Goal: Task Accomplishment & Management: Manage account settings

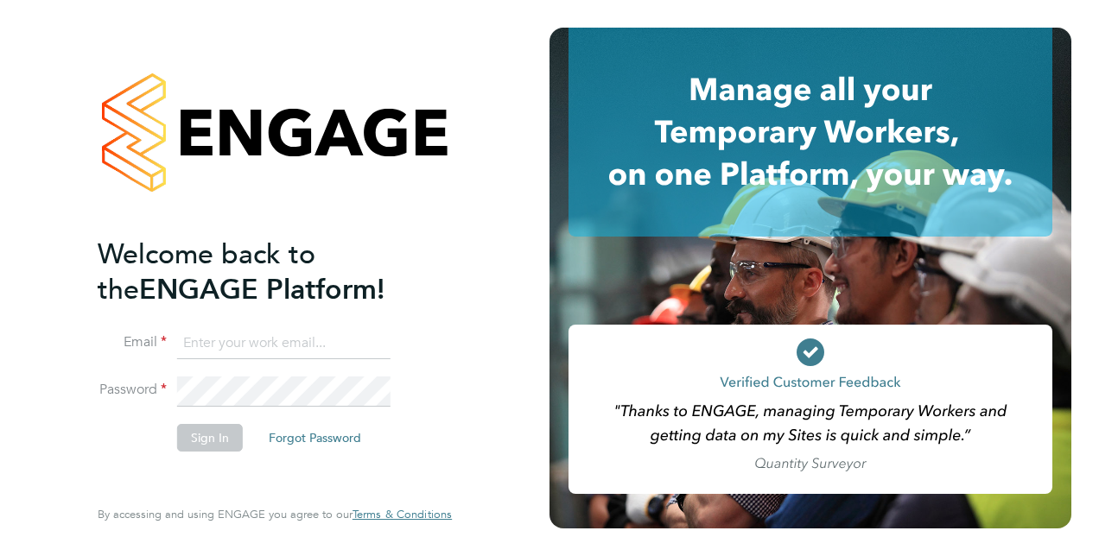
type input "[PERSON_NAME][EMAIL_ADDRESS][DOMAIN_NAME]"
click at [198, 435] on button "Sign In" at bounding box center [210, 438] width 66 height 28
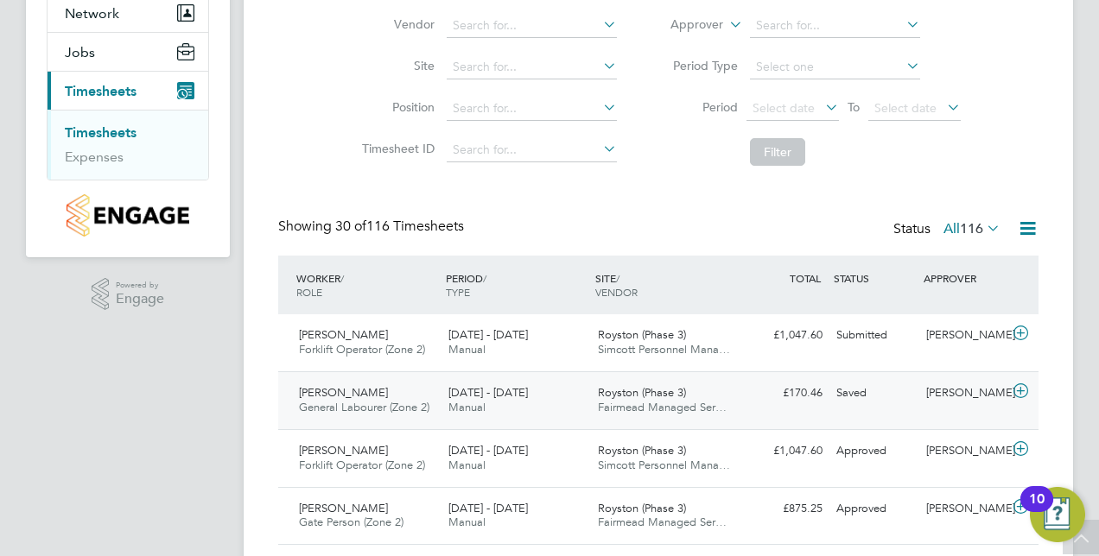
click at [365, 401] on span "General Labourer (Zone 2)" at bounding box center [364, 407] width 130 height 15
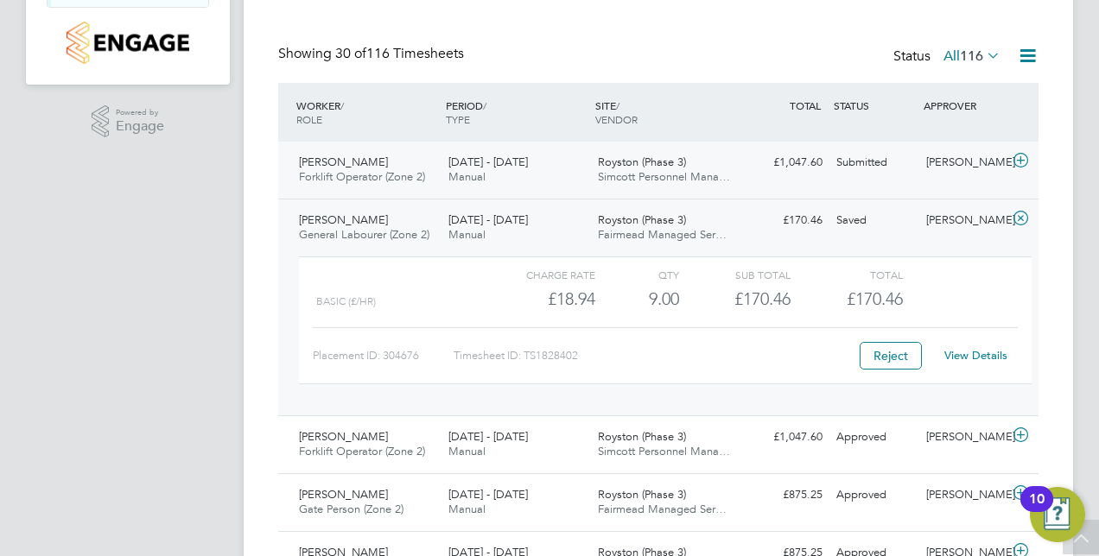
click at [715, 147] on div "Igor Groza Forklift Operator (Zone 2) 22 - 28 Sep 2025 22 - 28 Sep 2025 Manual …" at bounding box center [658, 170] width 760 height 57
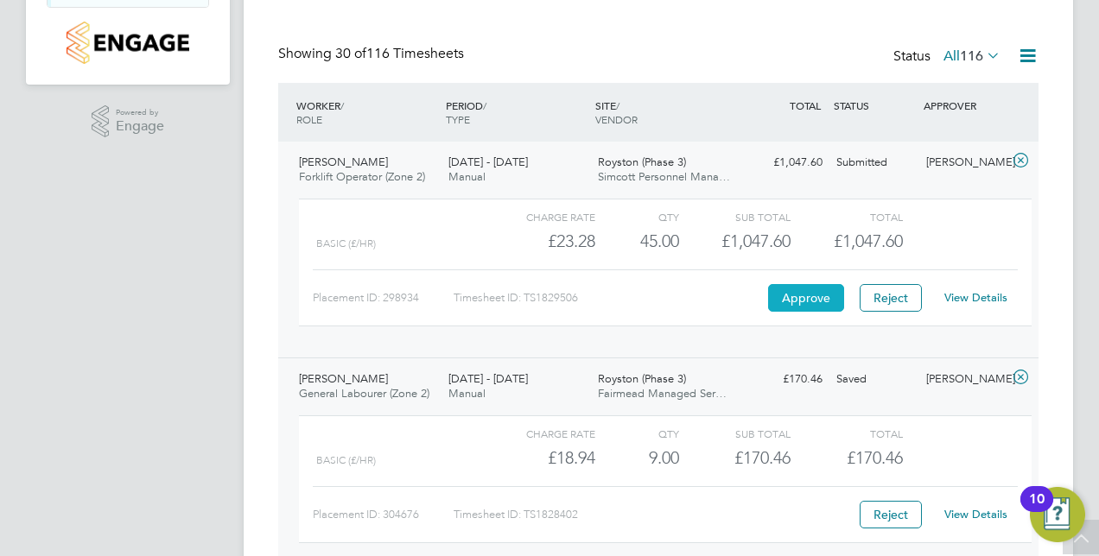
click at [807, 297] on button "Approve" at bounding box center [806, 298] width 76 height 28
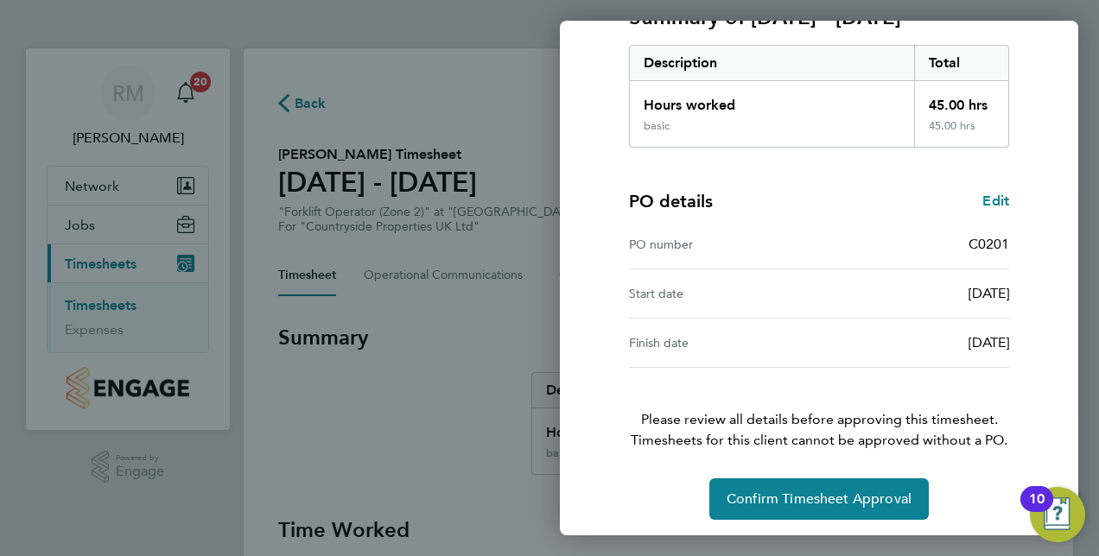
scroll to position [270, 0]
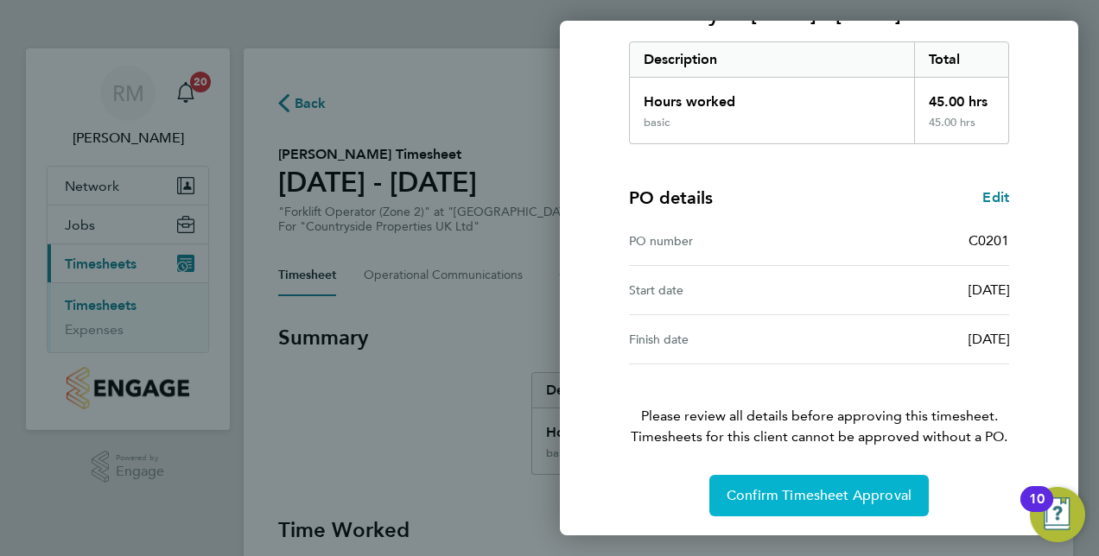
click at [819, 496] on span "Confirm Timesheet Approval" at bounding box center [819, 495] width 185 height 17
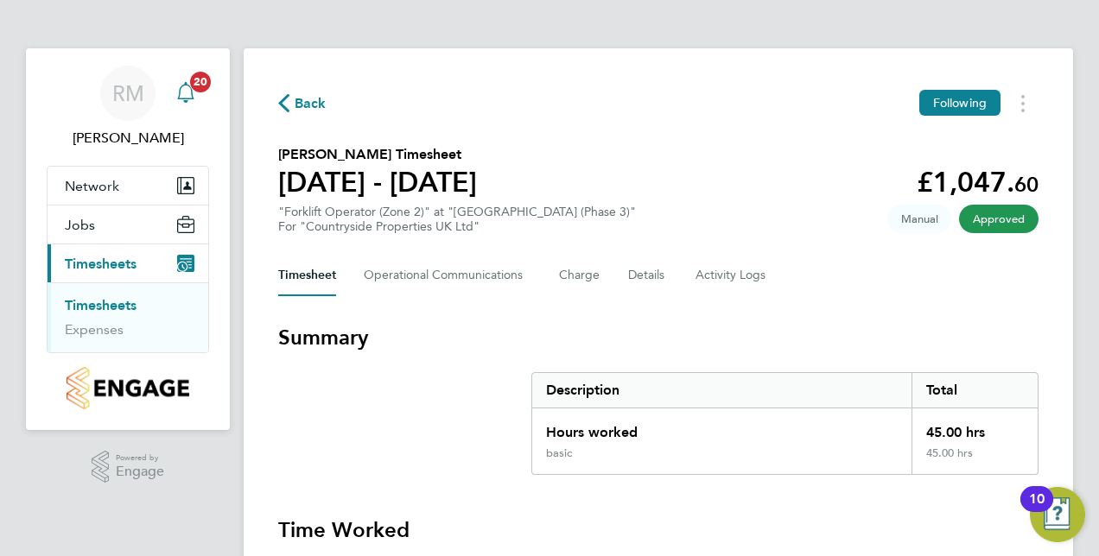
click at [192, 87] on span "20" at bounding box center [200, 82] width 21 height 21
